Goal: Information Seeking & Learning: Learn about a topic

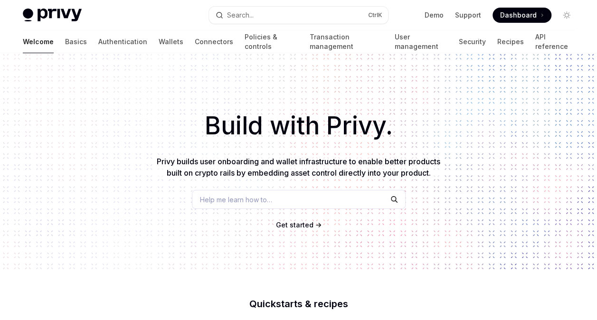
click at [136, 171] on div "Build with Privy. Privy builds user onboarding and wallet infrastructure to ena…" at bounding box center [298, 161] width 597 height 217
click at [142, 173] on div "Build with Privy. Privy builds user onboarding and wallet infrastructure to ena…" at bounding box center [298, 161] width 597 height 217
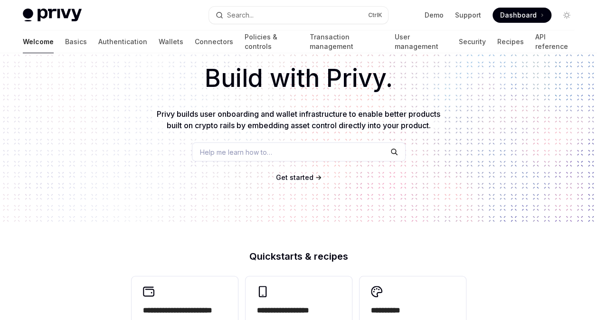
scroll to position [95, 0]
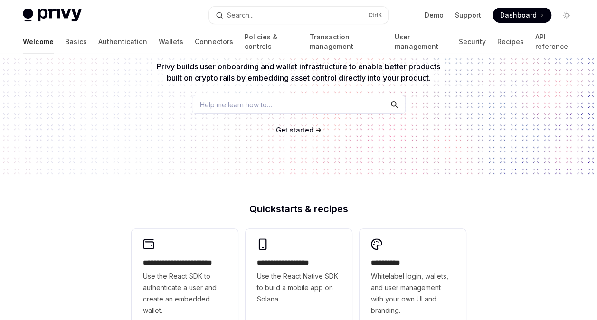
click at [294, 132] on span "Get started" at bounding box center [295, 130] width 38 height 8
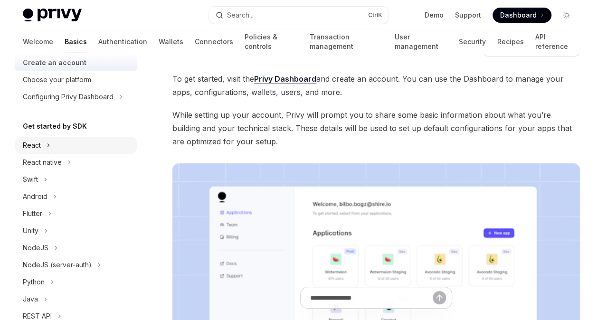
scroll to position [95, 0]
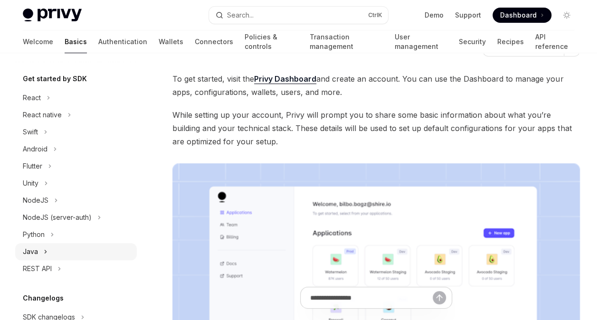
click at [41, 247] on button "Java" at bounding box center [76, 251] width 122 height 17
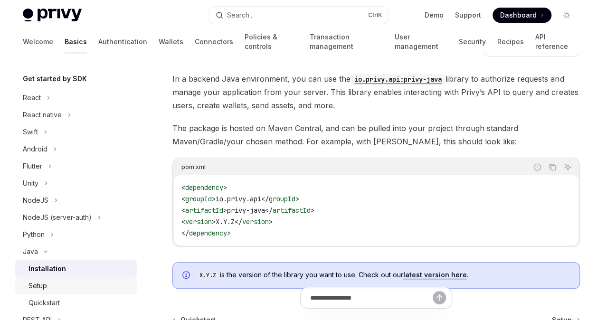
click at [48, 284] on div "Setup" at bounding box center [79, 285] width 103 height 11
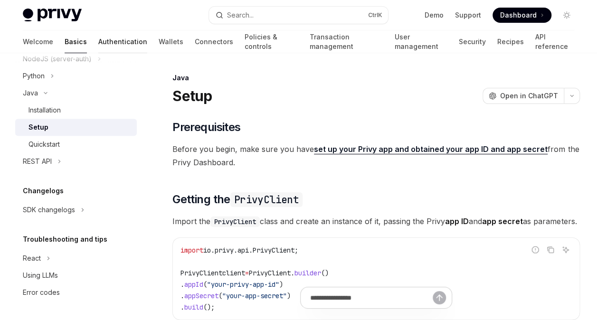
click at [98, 40] on link "Authentication" at bounding box center [122, 41] width 49 height 23
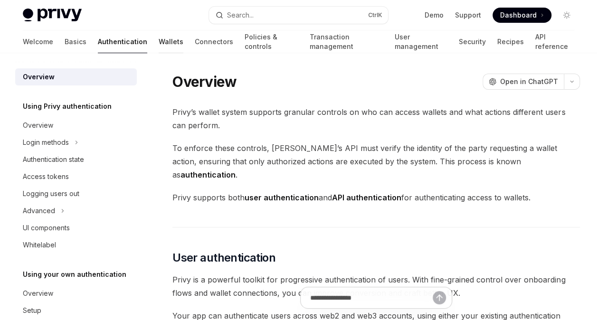
click at [159, 41] on link "Wallets" at bounding box center [171, 41] width 25 height 23
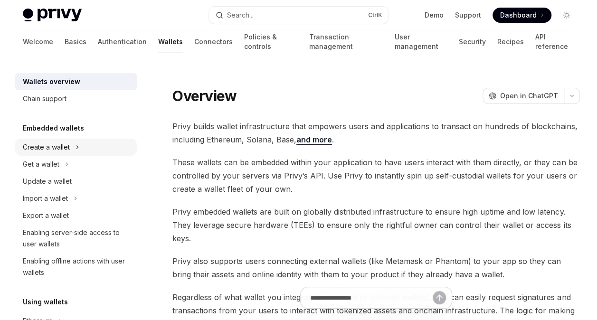
click at [72, 151] on button "Create a wallet" at bounding box center [76, 147] width 122 height 17
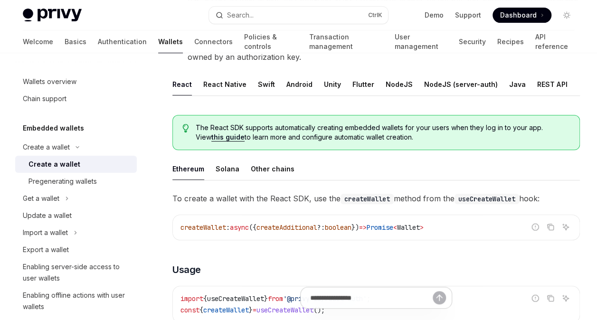
scroll to position [190, 0]
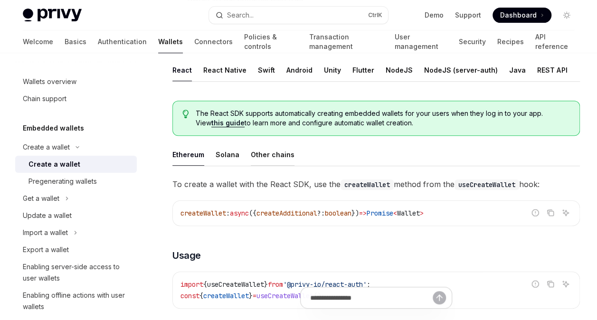
click at [264, 160] on button "Other chains" at bounding box center [273, 154] width 44 height 22
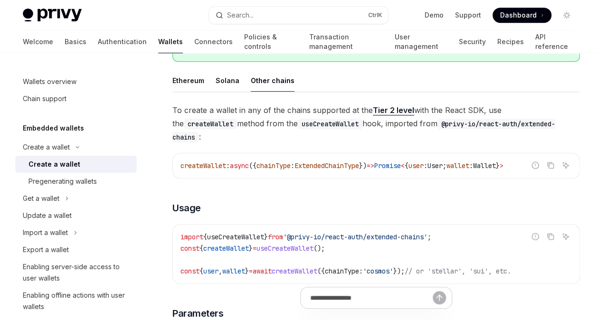
scroll to position [285, 0]
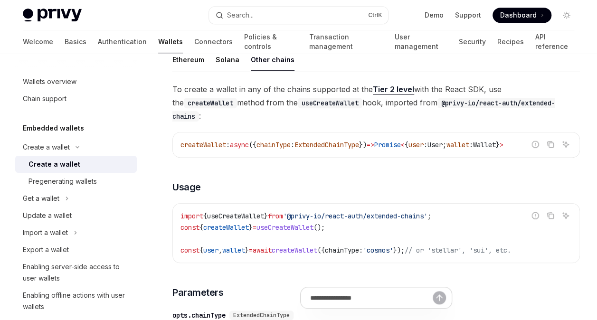
click at [400, 89] on link "Tier 2 level" at bounding box center [393, 90] width 41 height 10
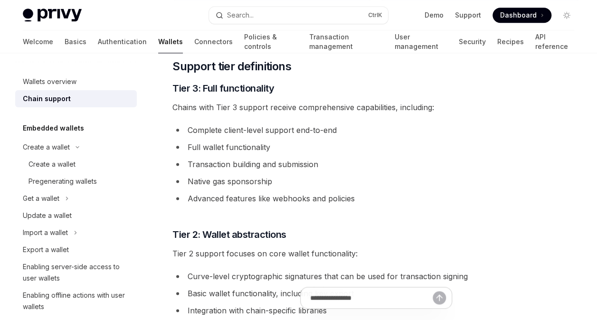
scroll to position [570, 0]
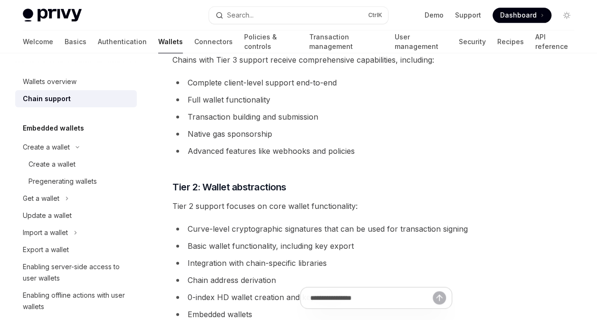
click at [409, 170] on div "**********" at bounding box center [375, 213] width 407 height 1327
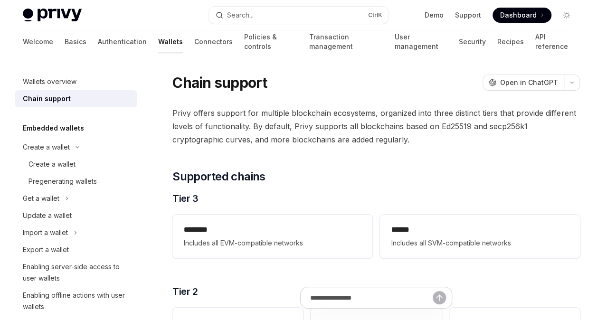
scroll to position [0, 0]
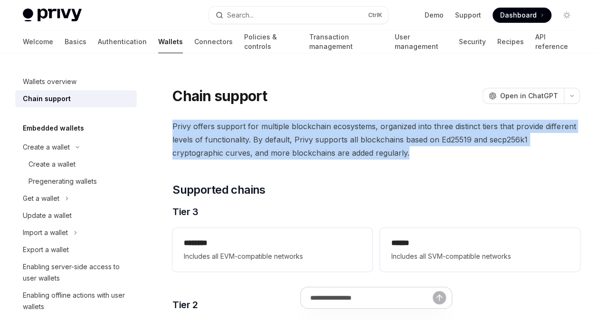
drag, startPoint x: 172, startPoint y: 126, endPoint x: 382, endPoint y: 159, distance: 212.5
click at [382, 159] on span "Privy offers support for multiple blockchain ecosystems, organized into three d…" at bounding box center [375, 140] width 407 height 40
drag, startPoint x: 382, startPoint y: 159, endPoint x: 375, endPoint y: 151, distance: 10.5
click at [375, 151] on span "Privy offers support for multiple blockchain ecosystems, organized into three d…" at bounding box center [375, 140] width 407 height 40
click at [220, 138] on span "Privy offers support for multiple blockchain ecosystems, organized into three d…" at bounding box center [375, 140] width 407 height 40
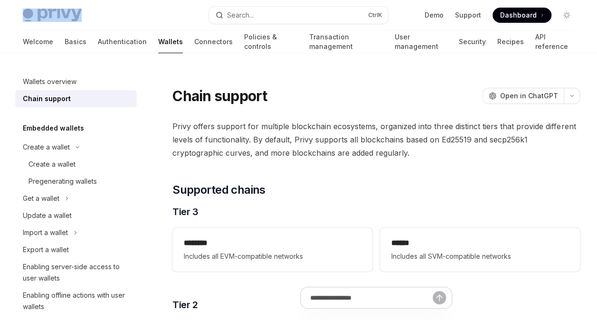
drag, startPoint x: 91, startPoint y: 11, endPoint x: 46, endPoint y: 15, distance: 45.3
click at [46, 15] on div "Privy Docs home page" at bounding box center [112, 15] width 179 height 13
copy span "Privy Docs home page"
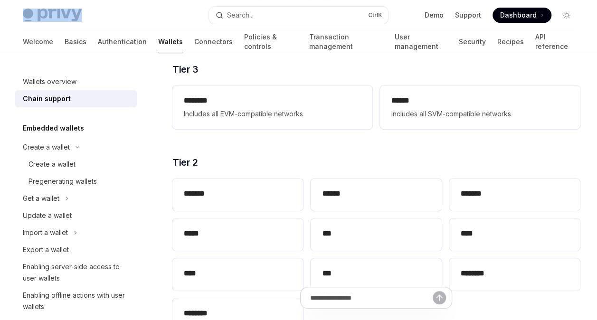
scroll to position [190, 0]
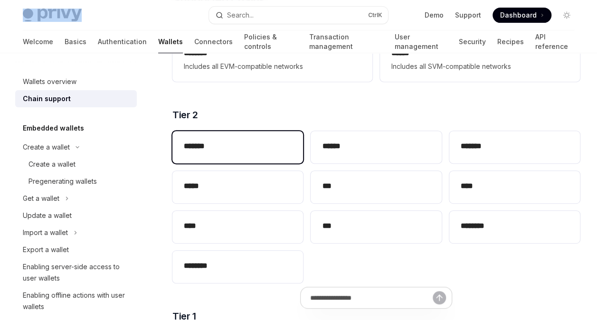
click at [238, 149] on h2 "*******" at bounding box center [238, 146] width 108 height 11
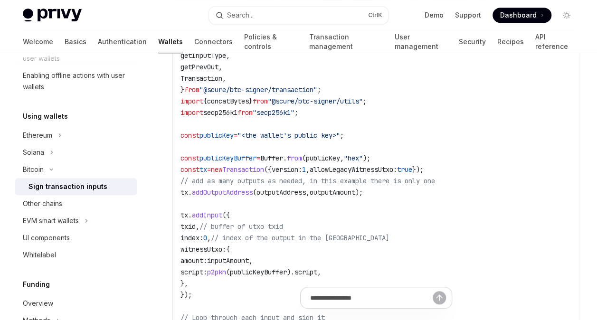
scroll to position [332, 0]
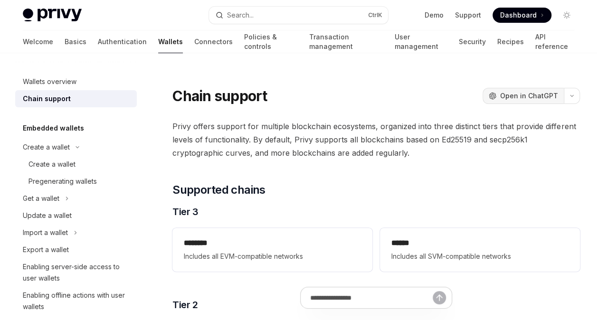
click at [506, 96] on span "Open in ChatGPT" at bounding box center [529, 95] width 58 height 9
click at [470, 17] on link "Support" at bounding box center [468, 14] width 26 height 9
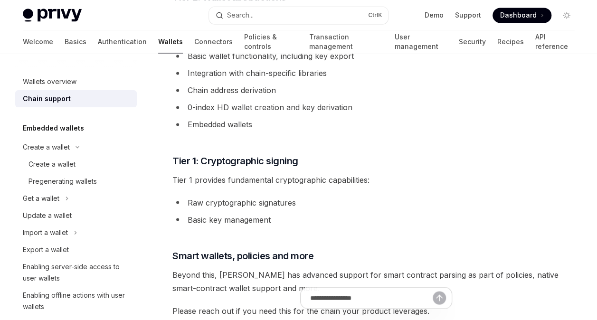
scroll to position [807, 0]
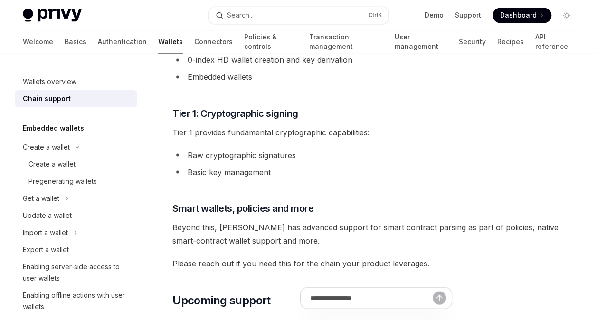
click at [306, 133] on span "Tier 1 provides fundamental cryptographic capabilities:" at bounding box center [375, 131] width 407 height 13
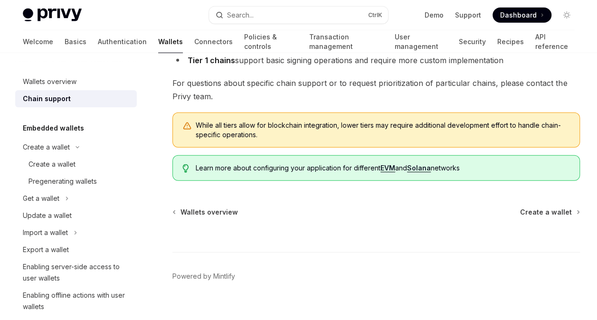
scroll to position [1278, 0]
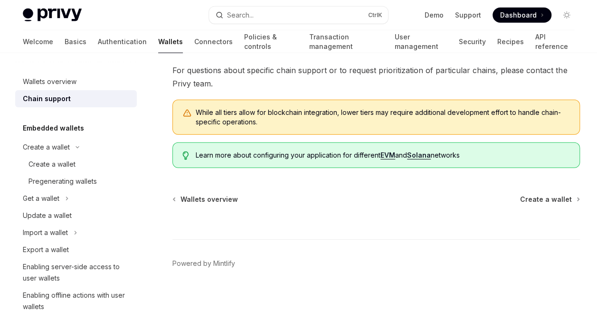
click at [389, 157] on link "EVM" at bounding box center [387, 155] width 15 height 9
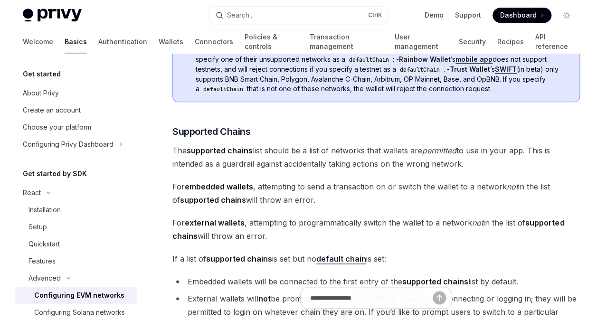
scroll to position [522, 0]
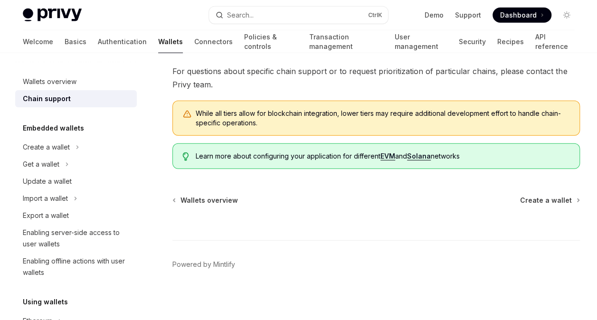
scroll to position [1278, 0]
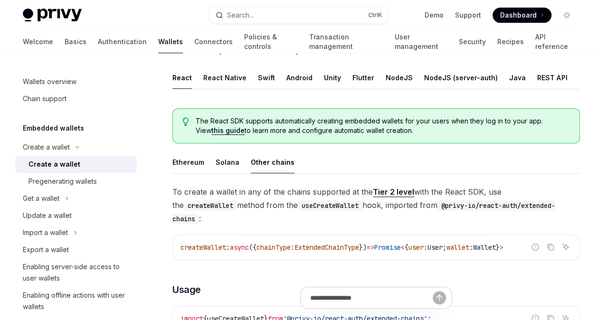
scroll to position [190, 0]
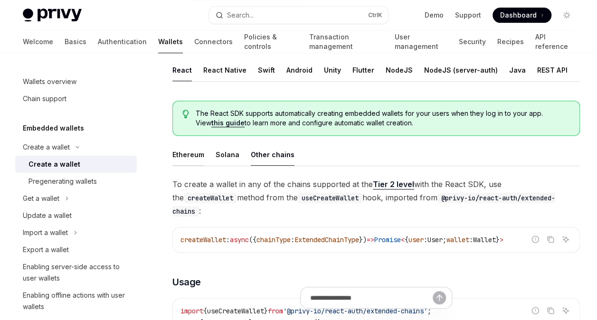
click at [190, 151] on button "Ethereum" at bounding box center [188, 154] width 32 height 22
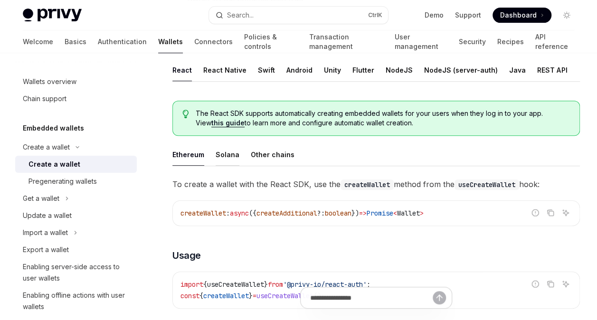
click at [218, 157] on button "Solana" at bounding box center [228, 154] width 24 height 22
click at [188, 154] on button "Ethereum" at bounding box center [188, 154] width 32 height 22
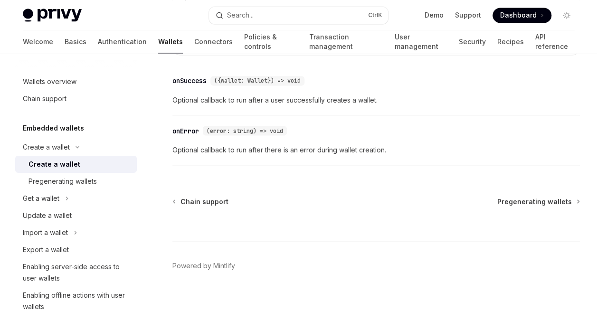
scroll to position [799, 0]
click at [199, 199] on span "Chain support" at bounding box center [204, 201] width 48 height 9
type textarea "*"
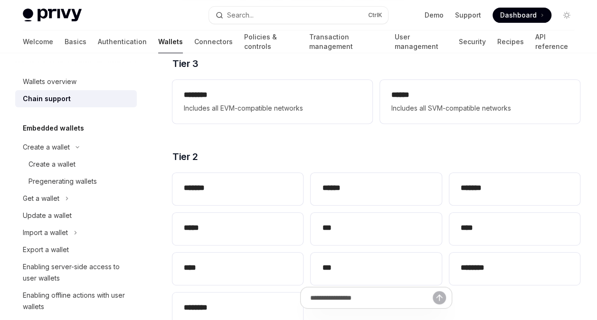
scroll to position [190, 0]
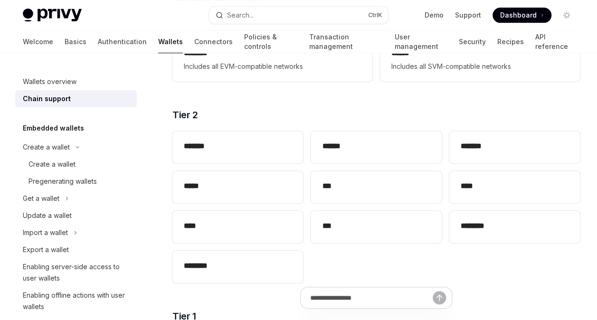
click at [381, 258] on div "******* ****** ******* ***** *** **** **** *** ******** ********" at bounding box center [375, 207] width 407 height 160
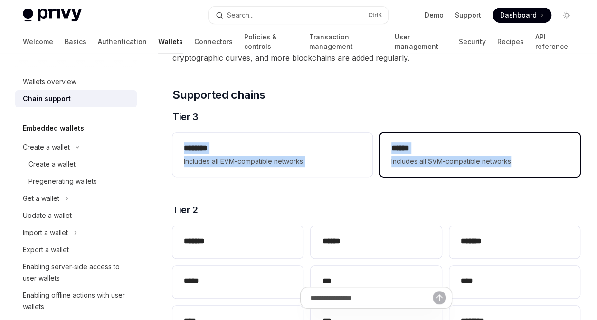
drag, startPoint x: 157, startPoint y: 145, endPoint x: 531, endPoint y: 164, distance: 374.7
copy div "******** Includes all EVM-compatible networks ****** Includes all SVM-compatibl…"
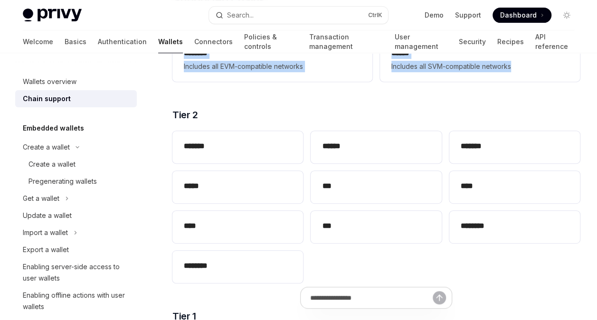
scroll to position [237, 0]
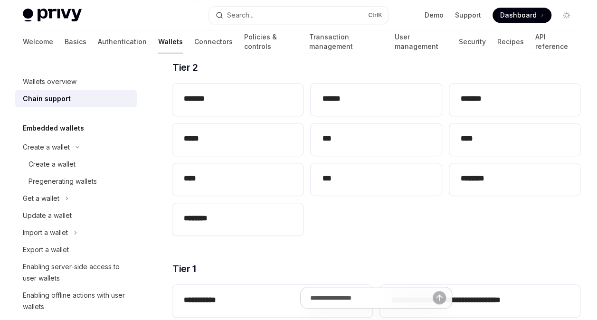
click at [402, 231] on div "******* ****** ******* ***** *** **** **** *** ******** ********" at bounding box center [375, 160] width 407 height 160
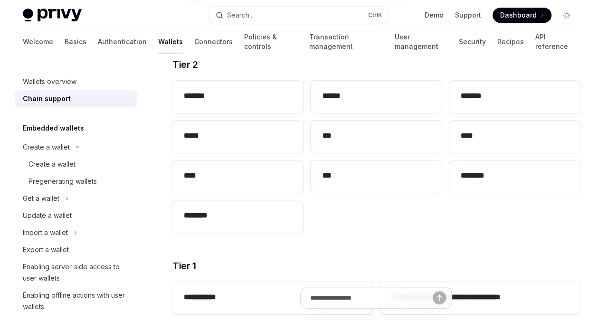
scroll to position [332, 0]
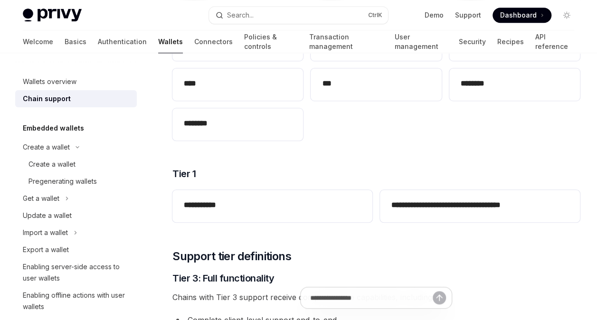
click at [435, 133] on div "******* ****** ******* ***** *** **** **** *** ******** ********" at bounding box center [375, 65] width 407 height 160
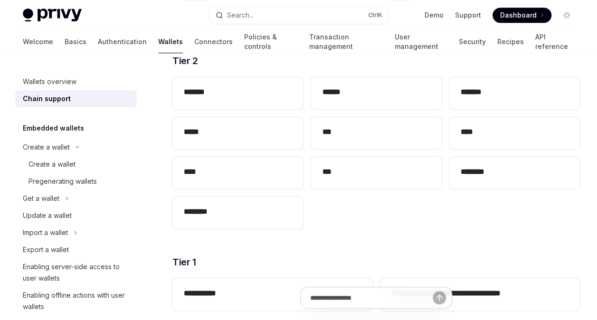
scroll to position [237, 0]
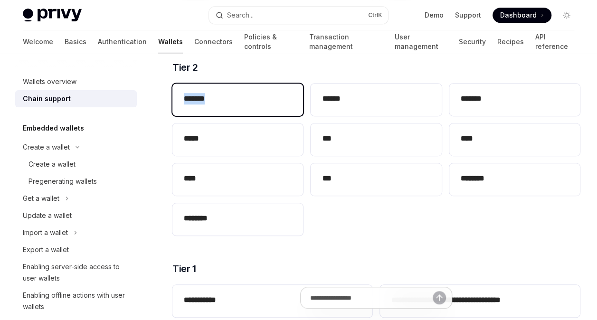
drag, startPoint x: 155, startPoint y: 93, endPoint x: 237, endPoint y: 108, distance: 84.0
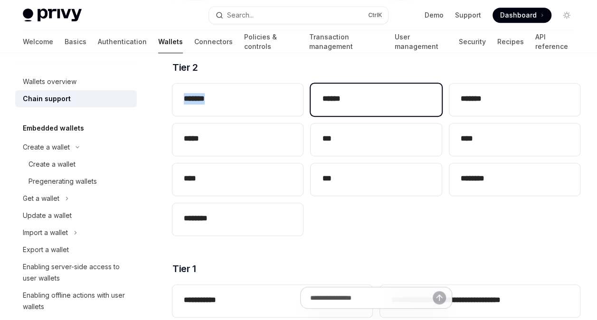
copy h2 "*******"
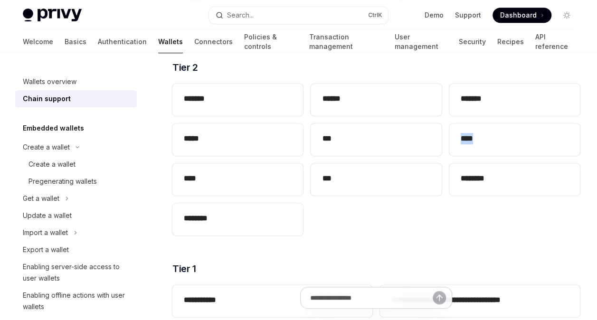
drag, startPoint x: 584, startPoint y: 137, endPoint x: 447, endPoint y: 147, distance: 136.6
copy h2 "****"
